Goal: Information Seeking & Learning: Learn about a topic

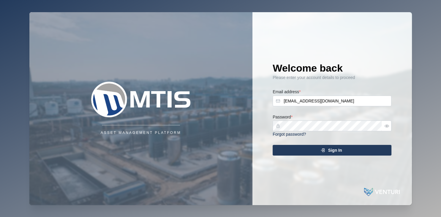
click at [324, 154] on div "Sign In" at bounding box center [330, 150] width 109 height 10
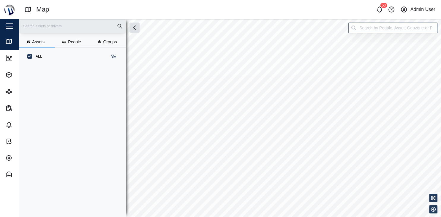
scroll to position [149, 97]
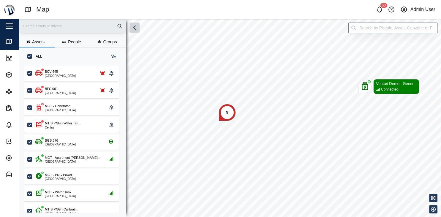
click at [135, 29] on icon "button" at bounding box center [135, 28] width 2 height 4
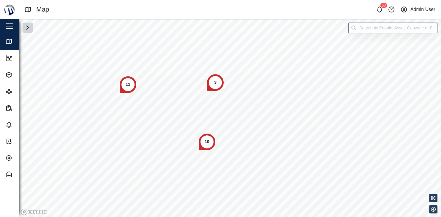
click at [123, 85] on div "11" at bounding box center [128, 85] width 18 height 18
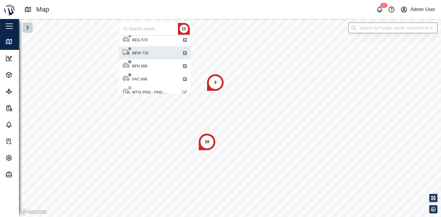
scroll to position [59, 0]
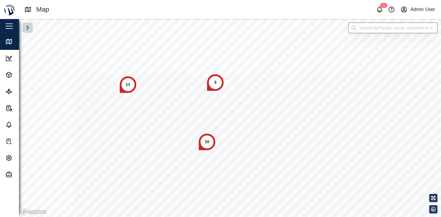
click at [207, 137] on div "10" at bounding box center [207, 142] width 18 height 18
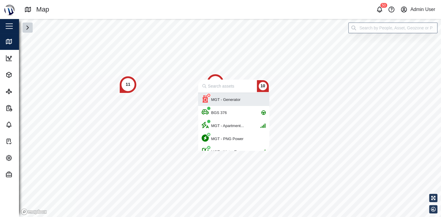
scroll to position [58, 71]
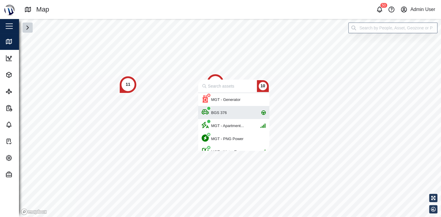
click at [234, 113] on div "BGS 376" at bounding box center [234, 112] width 64 height 13
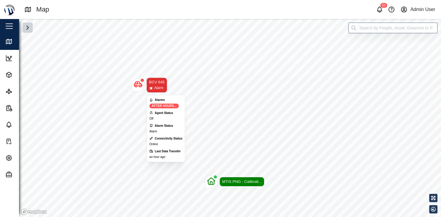
click at [138, 84] on icon "Map marker" at bounding box center [138, 84] width 8 height 8
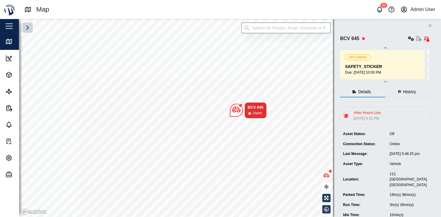
click at [391, 81] on button "button" at bounding box center [385, 81] width 91 height 5
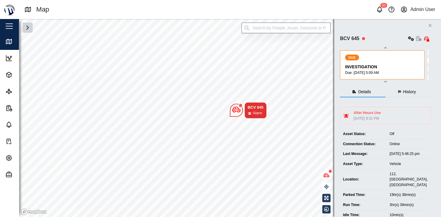
click at [388, 82] on icon "button" at bounding box center [385, 81] width 5 height 5
click at [387, 48] on icon "button" at bounding box center [385, 47] width 3 height 1
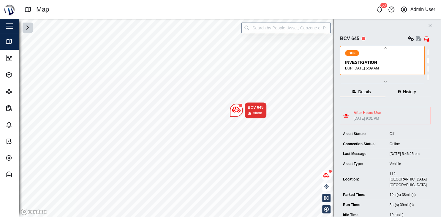
click at [387, 48] on icon "button" at bounding box center [385, 47] width 3 height 1
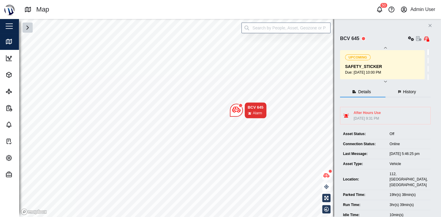
click at [423, 94] on button "History" at bounding box center [407, 92] width 45 height 11
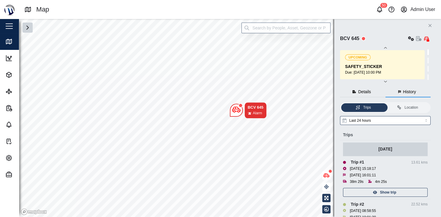
scroll to position [37, 0]
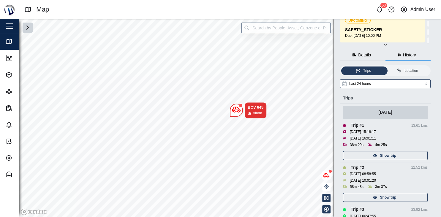
click at [389, 156] on span "Show trip" at bounding box center [388, 155] width 16 height 8
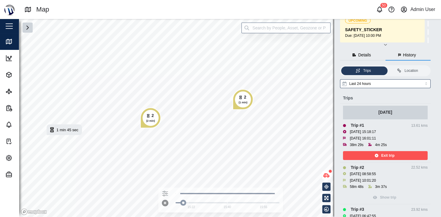
click at [150, 115] on icon "Map marker" at bounding box center [148, 116] width 4 height 4
click at [10, 26] on div "button" at bounding box center [9, 26] width 7 height 1
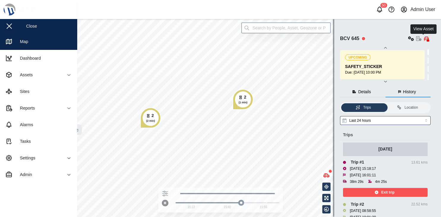
click at [421, 39] on icon "button" at bounding box center [418, 38] width 5 height 5
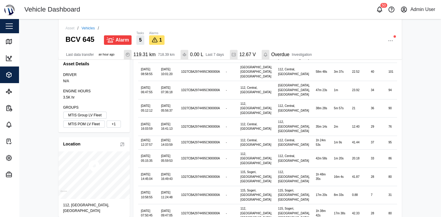
scroll to position [304, 0]
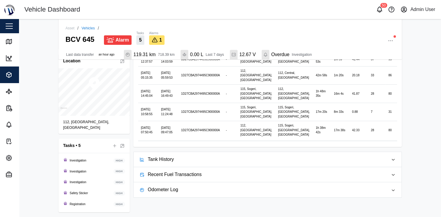
click at [162, 167] on span "Tank History" at bounding box center [266, 159] width 236 height 15
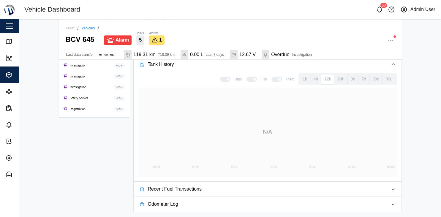
scroll to position [413, 0]
click at [10, 70] on span "Assets" at bounding box center [32, 75] width 54 height 17
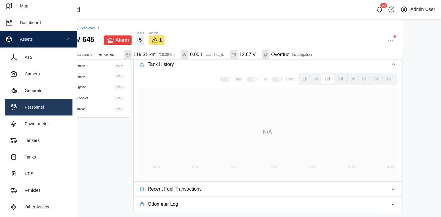
scroll to position [43, 0]
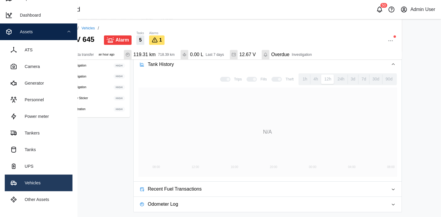
click at [37, 184] on div "Vehicles" at bounding box center [30, 183] width 20 height 7
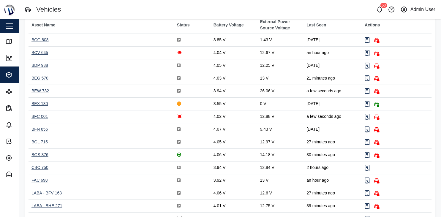
scroll to position [83, 0]
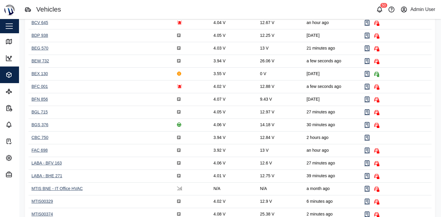
click at [44, 123] on div "BGS 376" at bounding box center [39, 124] width 17 height 5
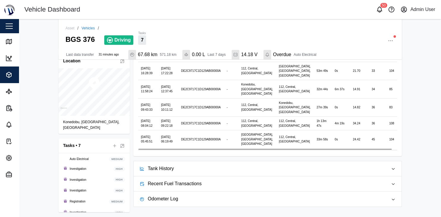
scroll to position [331, 0]
click at [198, 170] on span "Tank History" at bounding box center [266, 168] width 236 height 15
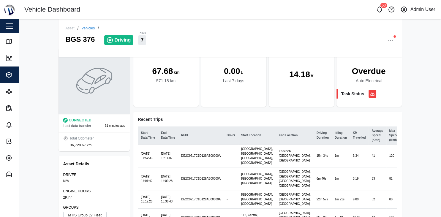
scroll to position [0, 0]
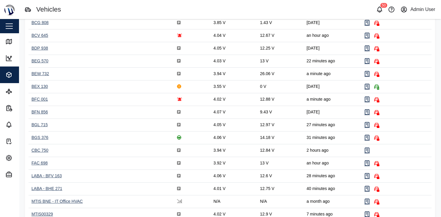
scroll to position [108, 0]
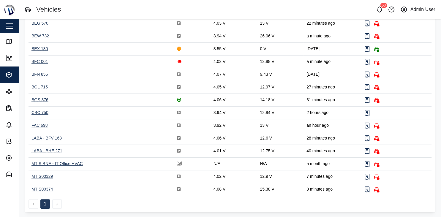
click at [11, 26] on button "button" at bounding box center [9, 26] width 10 height 10
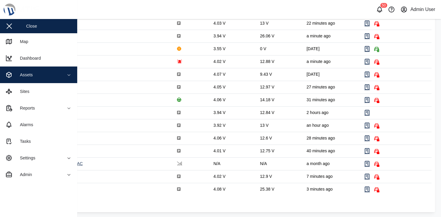
click at [42, 76] on div "Assets" at bounding box center [32, 74] width 54 height 7
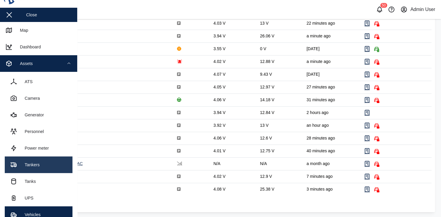
scroll to position [10, 0]
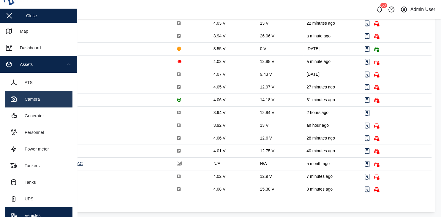
click at [35, 103] on link "Camera" at bounding box center [39, 99] width 68 height 17
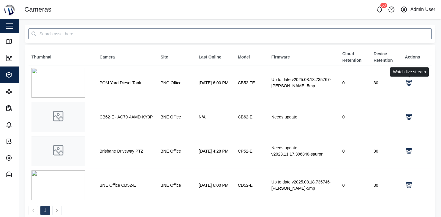
click at [411, 86] on icon at bounding box center [408, 82] width 7 height 7
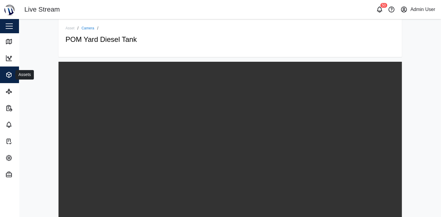
click at [7, 75] on icon "button" at bounding box center [9, 74] width 5 height 5
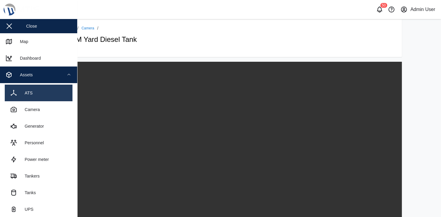
click at [31, 92] on div "ATS" at bounding box center [26, 93] width 12 height 7
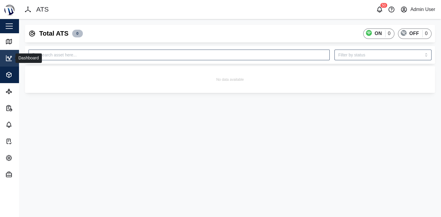
click at [9, 65] on link "Dashboard" at bounding box center [38, 58] width 77 height 17
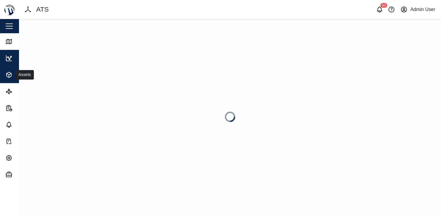
click at [8, 73] on icon "button" at bounding box center [9, 74] width 5 height 5
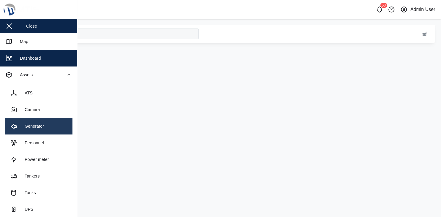
type input "MTIS Diesel"
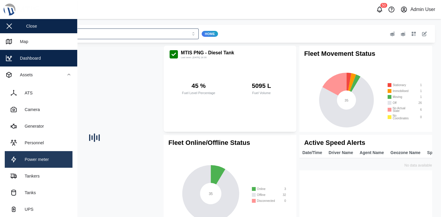
click at [36, 155] on link "Power meter" at bounding box center [39, 159] width 68 height 17
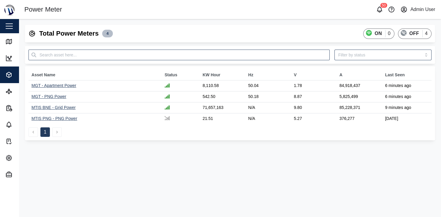
click at [58, 108] on div "MTIS BNE - Grid Power" at bounding box center [53, 107] width 44 height 5
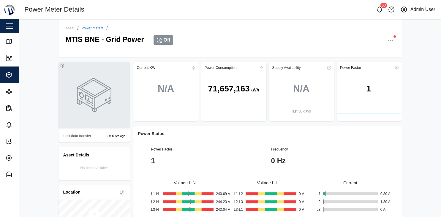
click at [10, 30] on button "button" at bounding box center [9, 26] width 10 height 10
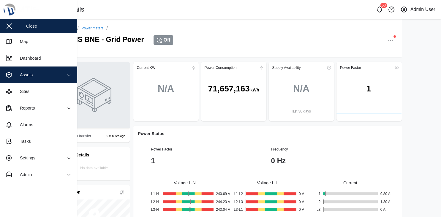
click at [34, 77] on div "Assets" at bounding box center [32, 74] width 54 height 7
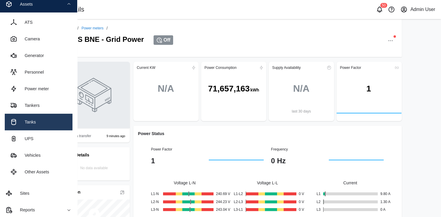
scroll to position [77, 0]
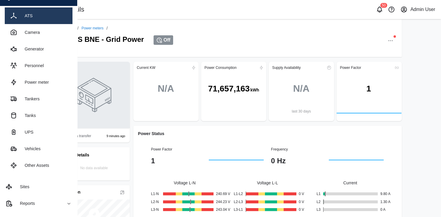
click at [38, 18] on link "ATS" at bounding box center [39, 15] width 68 height 17
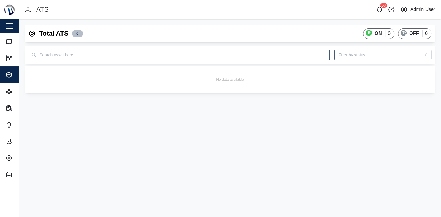
click at [8, 23] on button "button" at bounding box center [9, 26] width 10 height 10
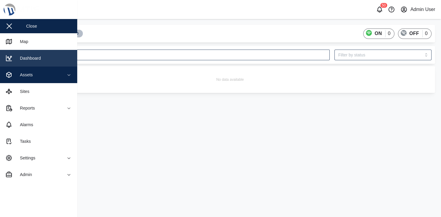
click at [33, 64] on link "Dashboard" at bounding box center [38, 58] width 77 height 17
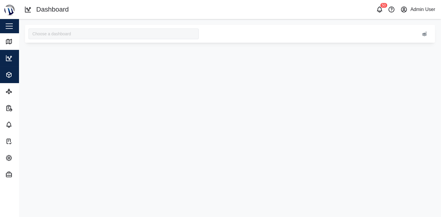
type input "MTIS Diesel"
click at [15, 77] on div "Assets" at bounding box center [32, 74] width 54 height 7
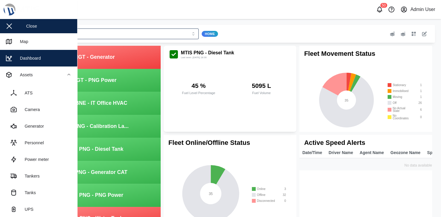
click at [26, 24] on div "Close" at bounding box center [38, 26] width 77 height 14
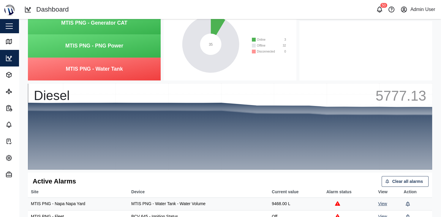
scroll to position [217, 0]
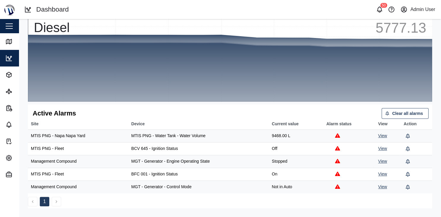
click at [384, 134] on link "View" at bounding box center [382, 135] width 9 height 5
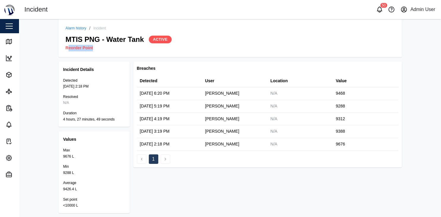
drag, startPoint x: 67, startPoint y: 49, endPoint x: 106, endPoint y: 49, distance: 38.9
click at [106, 49] on div "Reorder Point" at bounding box center [230, 48] width 329 height 7
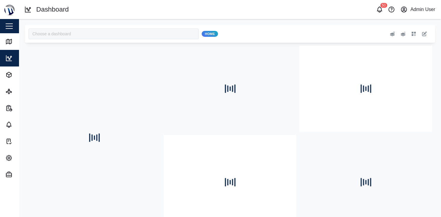
type input "MTIS Diesel"
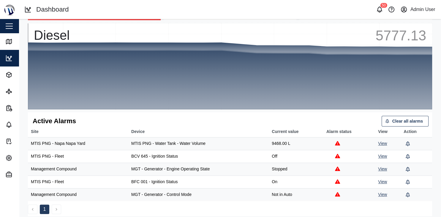
scroll to position [217, 0]
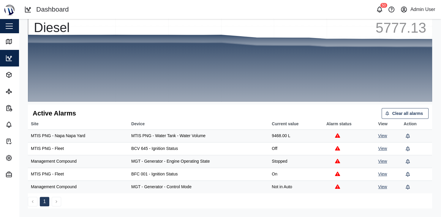
click at [381, 163] on link "View" at bounding box center [382, 161] width 9 height 5
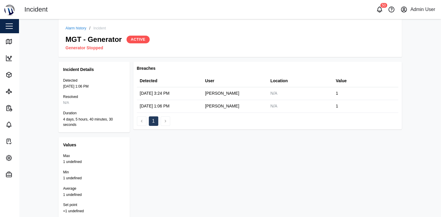
click at [11, 26] on div "button" at bounding box center [9, 26] width 7 height 1
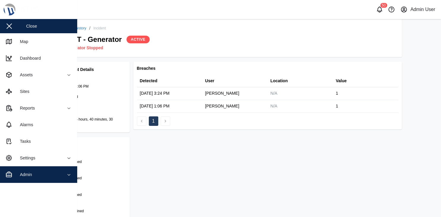
click at [28, 176] on div "Admin" at bounding box center [23, 174] width 17 height 7
click at [48, 181] on span "Admin" at bounding box center [32, 174] width 54 height 17
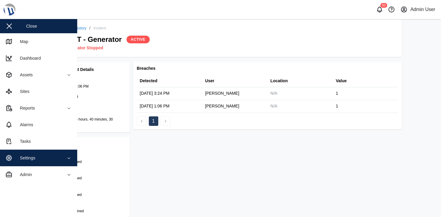
click at [59, 162] on button "Settings" at bounding box center [38, 158] width 77 height 17
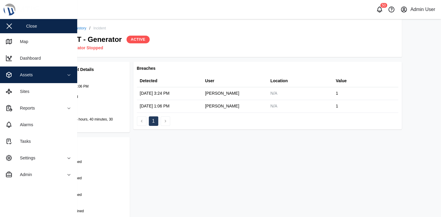
click at [39, 78] on span "Assets" at bounding box center [32, 75] width 54 height 17
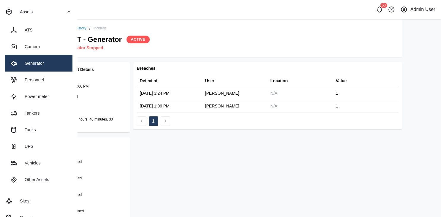
scroll to position [73, 0]
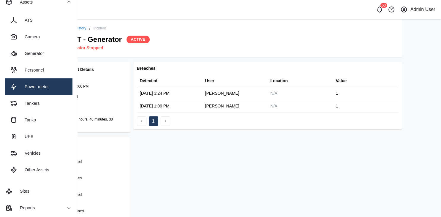
click at [33, 90] on div "Power meter" at bounding box center [29, 86] width 39 height 7
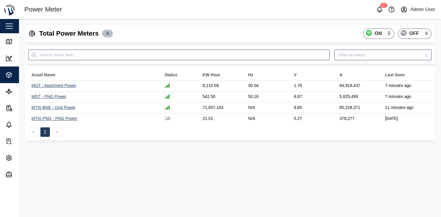
click at [59, 97] on div "MGT - PNG Power" at bounding box center [48, 96] width 35 height 5
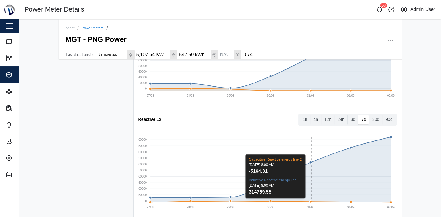
scroll to position [784, 0]
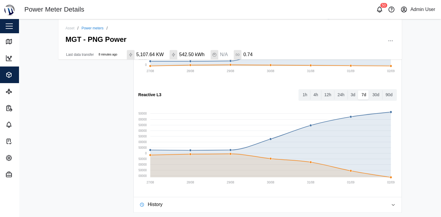
click at [250, 203] on span "History" at bounding box center [266, 204] width 236 height 15
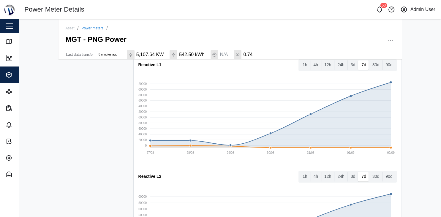
scroll to position [579, 0]
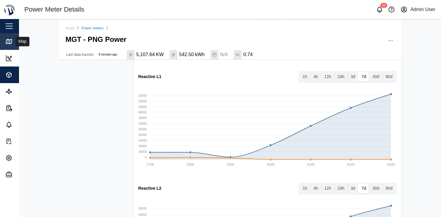
click at [8, 45] on link "Map" at bounding box center [38, 41] width 77 height 17
